Goal: Task Accomplishment & Management: Use online tool/utility

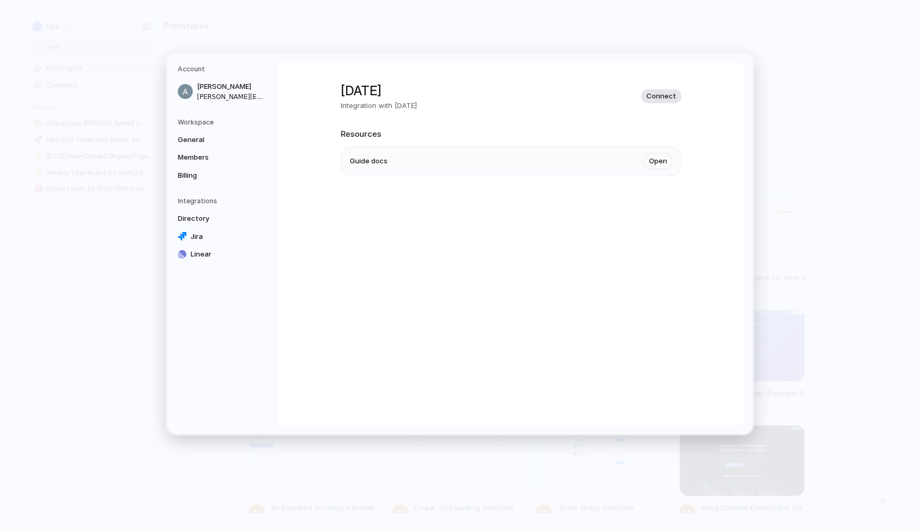
click at [660, 94] on span "Connect" at bounding box center [661, 96] width 30 height 11
click at [305, 69] on div "[DATE] Integration with [DATE] Connect Resources Guide docs Open" at bounding box center [511, 244] width 466 height 364
click at [237, 191] on nav "Account [PERSON_NAME] [PERSON_NAME][EMAIL_ADDRESS][DOMAIN_NAME] Workspace Gener…" at bounding box center [222, 244] width 111 height 381
click at [226, 214] on span "Directory" at bounding box center [212, 219] width 68 height 11
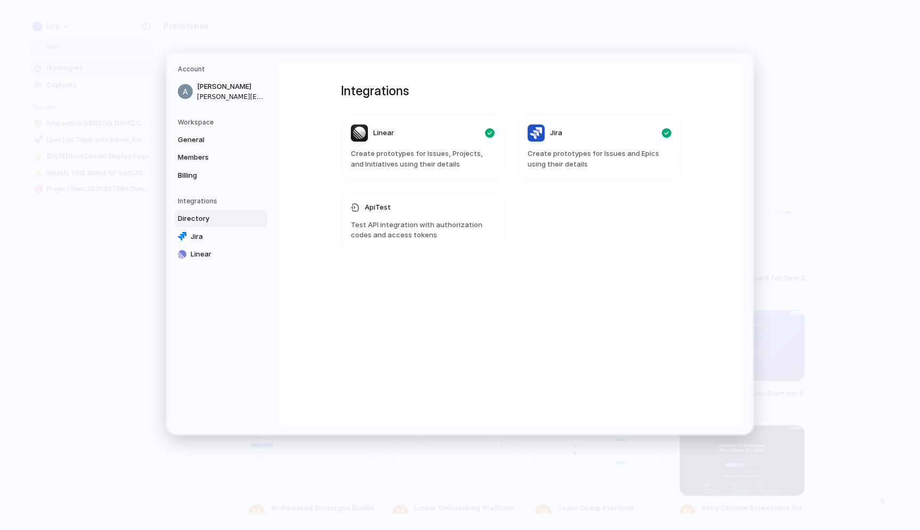
click at [501, 290] on div "Integrations Linear Create prototypes for Issues, Projects, and Initiatives usi…" at bounding box center [511, 244] width 379 height 364
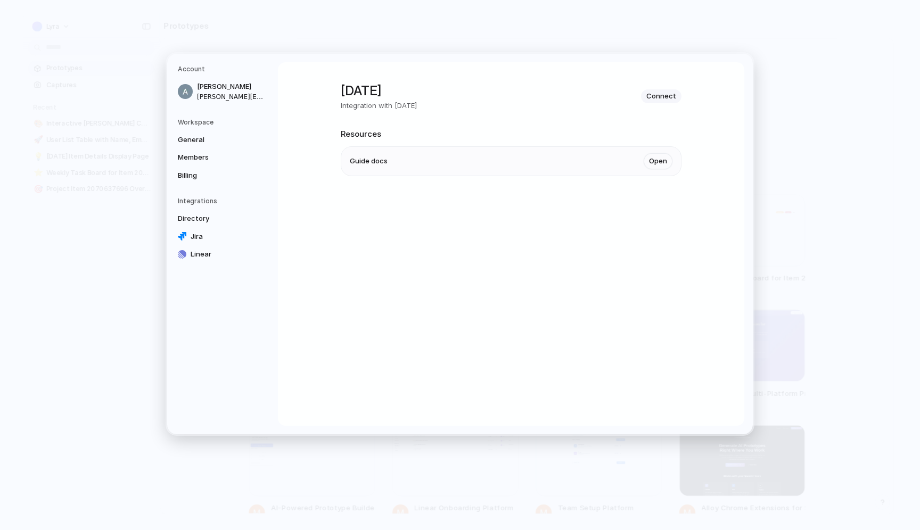
click at [578, 273] on div "[DATE] Integration with [DATE] Connect Resources Guide docs Open" at bounding box center [511, 244] width 466 height 364
click at [657, 166] on link "Open" at bounding box center [658, 161] width 29 height 16
click at [191, 226] on link "Directory" at bounding box center [221, 218] width 93 height 17
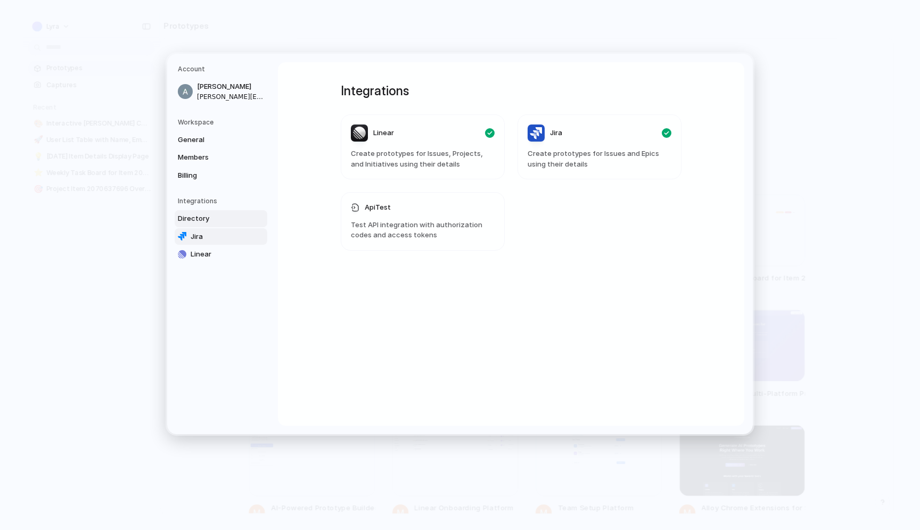
click at [195, 234] on span "Jira" at bounding box center [225, 236] width 68 height 11
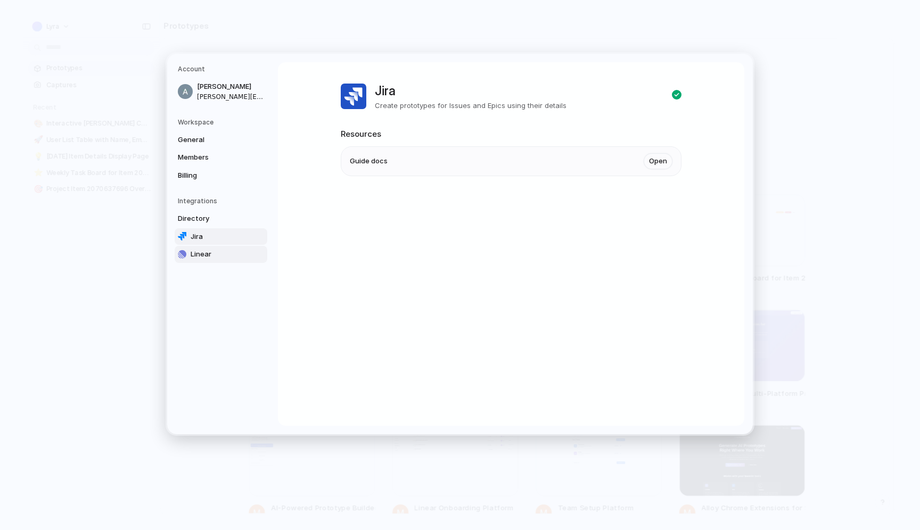
click at [226, 258] on span "Linear" at bounding box center [225, 254] width 68 height 11
click at [224, 214] on span "Directory" at bounding box center [212, 219] width 68 height 11
